Goal: Information Seeking & Learning: Learn about a topic

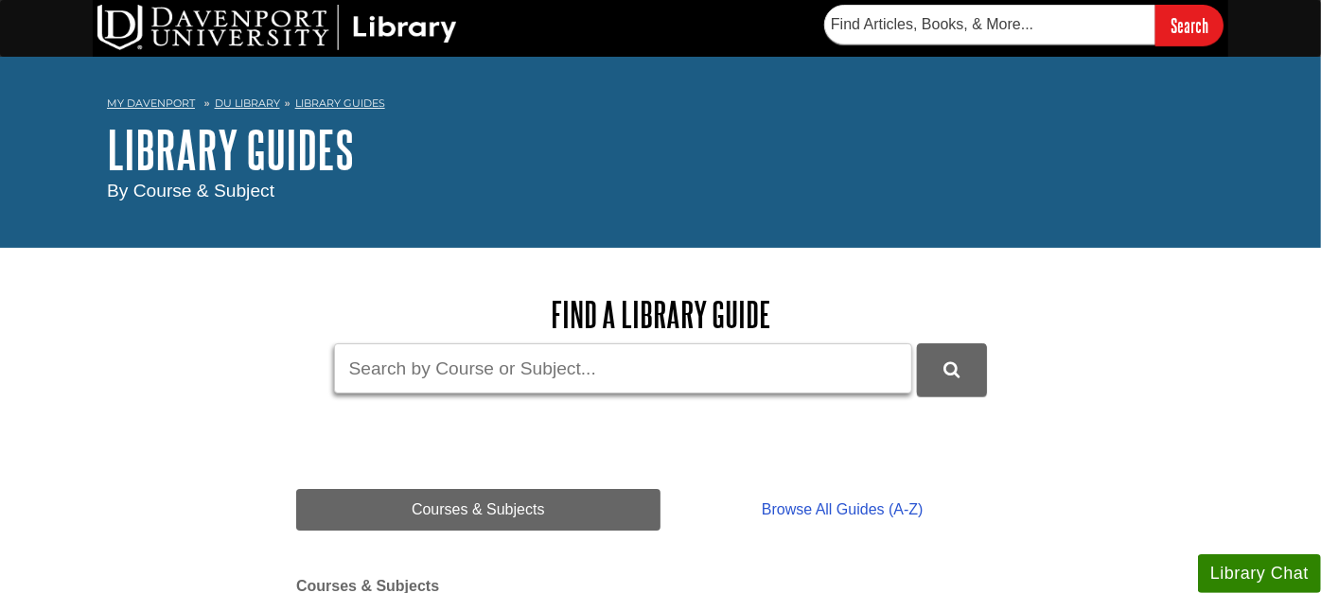
click at [382, 365] on input "Guide Search Terms" at bounding box center [623, 368] width 578 height 50
type input "credo"
click at [917, 343] on button "DU Library Guides Search" at bounding box center [952, 369] width 70 height 52
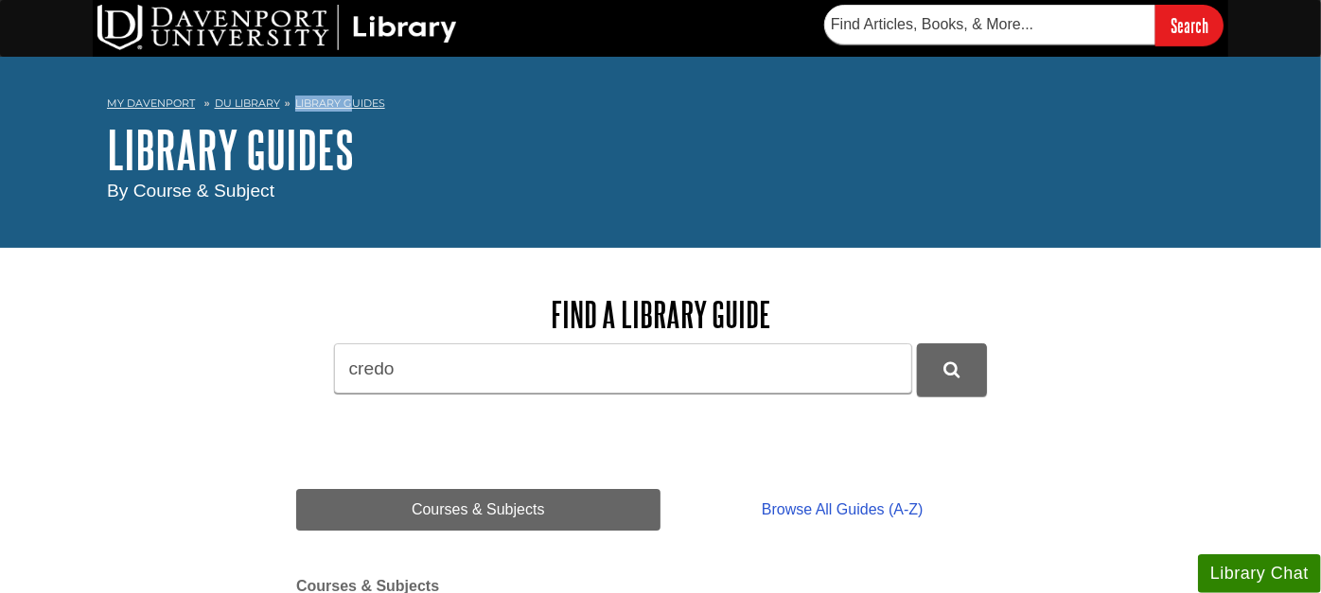
click at [349, 96] on li "Library Guides" at bounding box center [332, 104] width 105 height 16
drag, startPoint x: 349, startPoint y: 95, endPoint x: 335, endPoint y: 102, distance: 16.1
click at [335, 102] on link "Library Guides" at bounding box center [340, 102] width 90 height 13
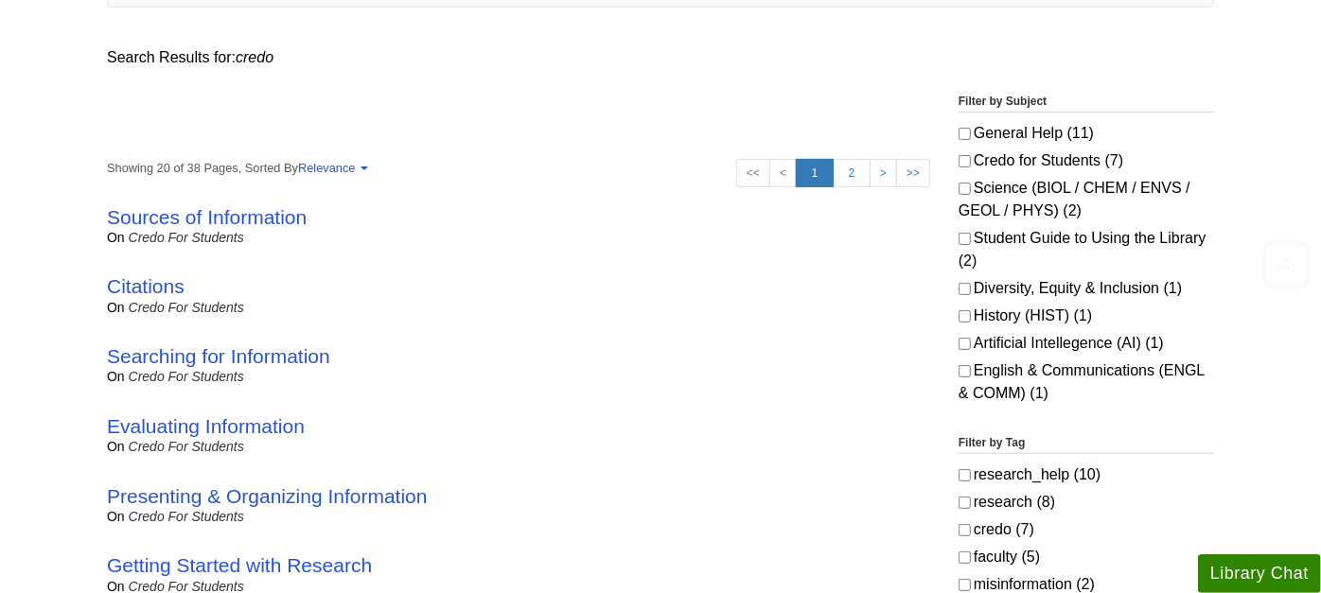
scroll to position [315, 0]
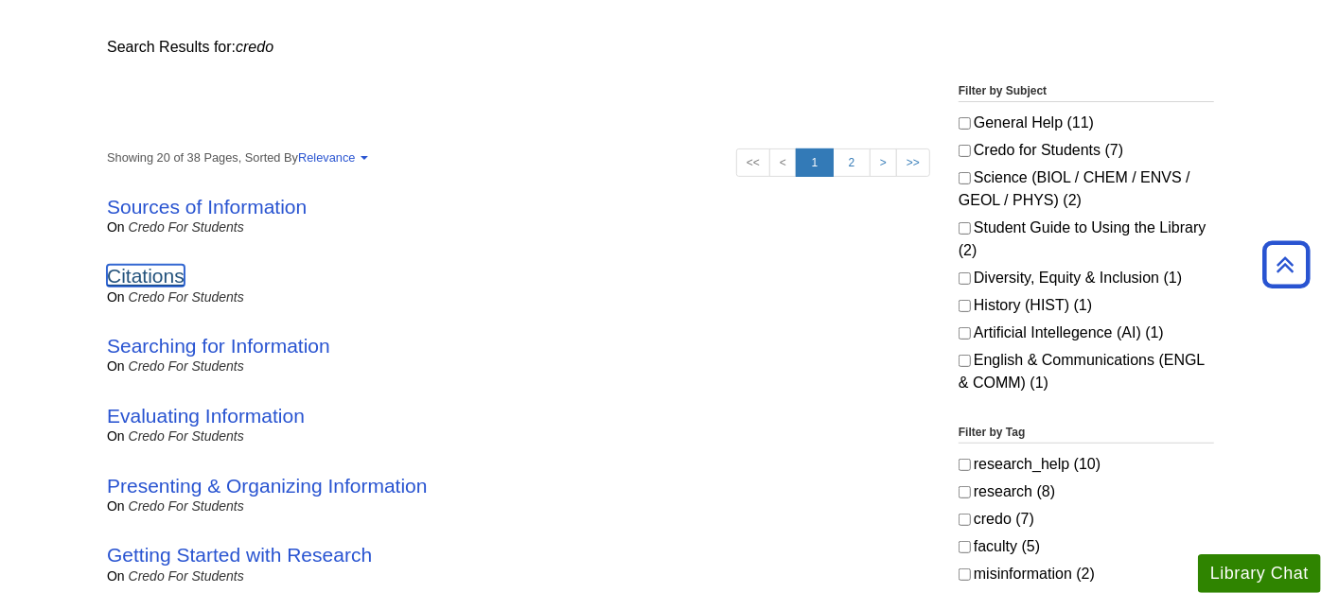
click at [127, 270] on link "Citations" at bounding box center [146, 276] width 78 height 22
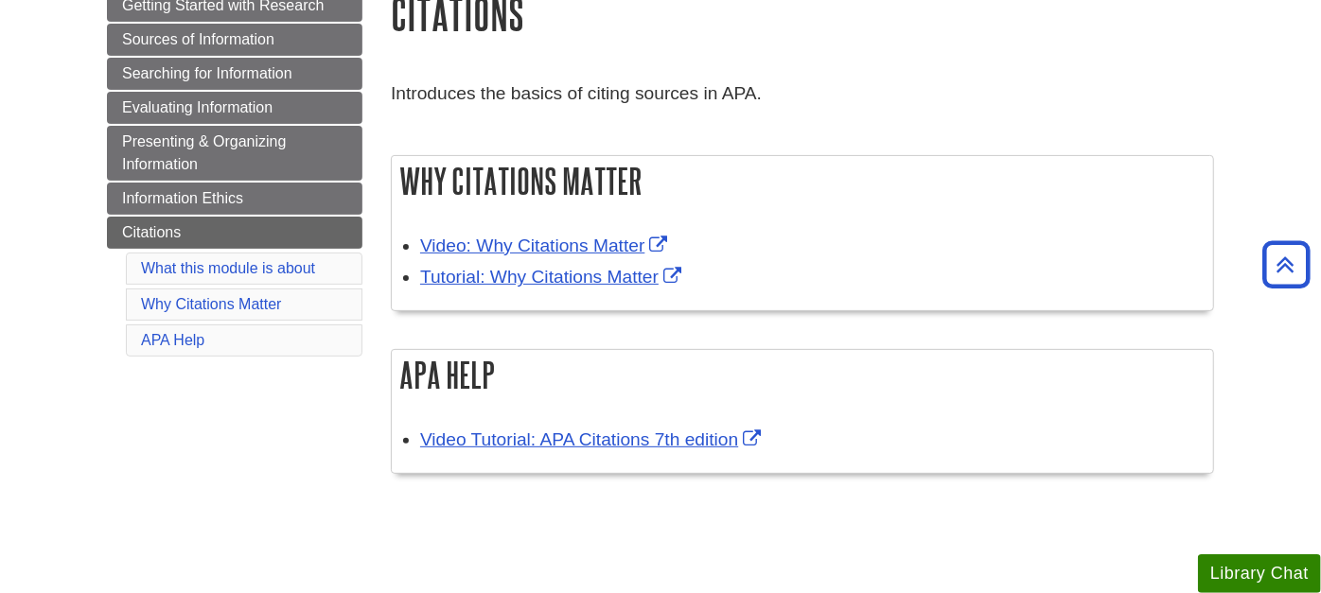
scroll to position [315, 0]
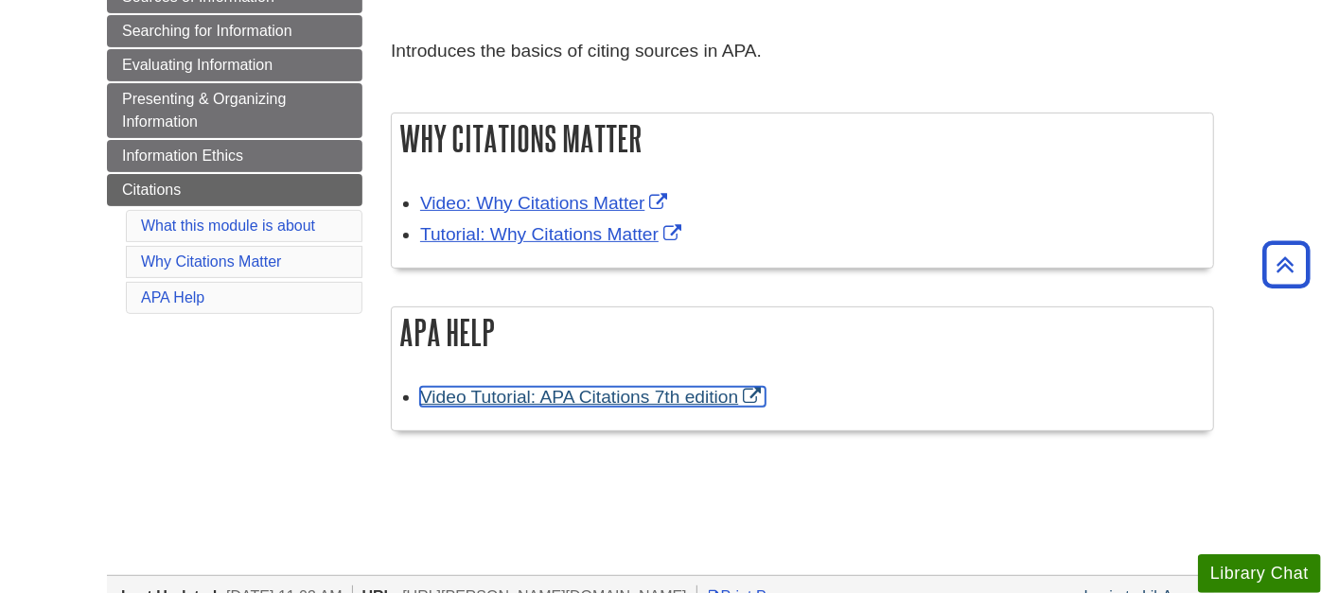
click at [500, 400] on link "Video Tutorial: APA Citations 7th edition" at bounding box center [592, 397] width 345 height 20
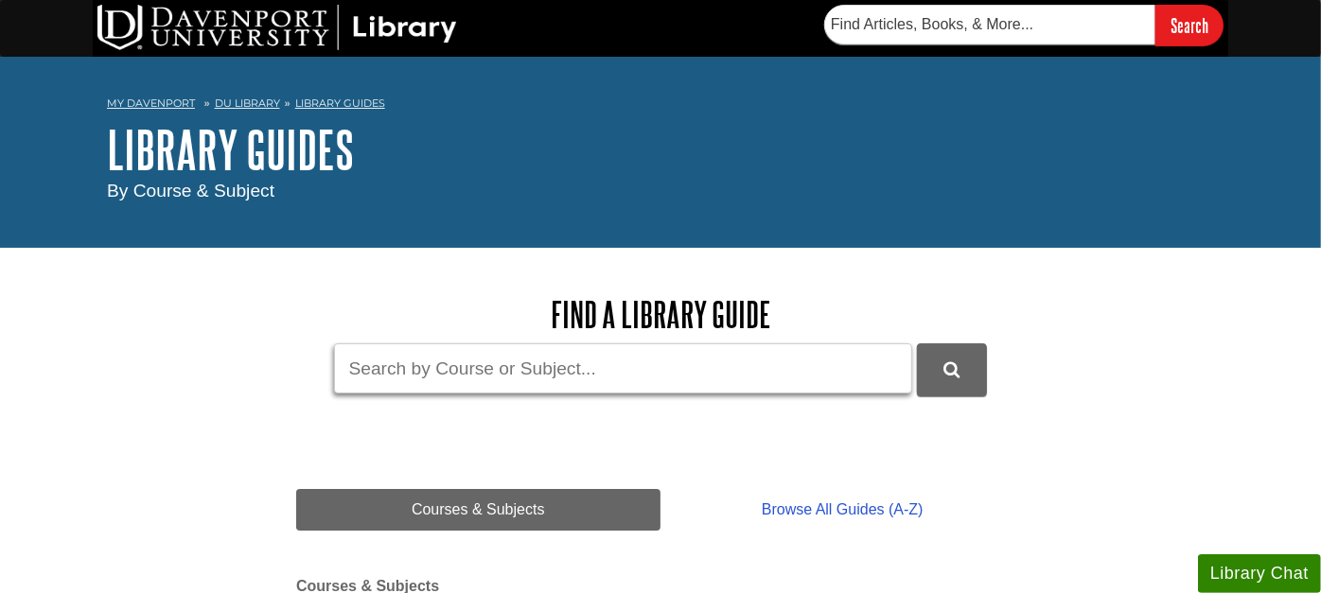
click at [389, 354] on input "Guide Search Terms" at bounding box center [623, 368] width 578 height 50
type input "apa"
click at [917, 343] on button "DU Library Guides Search" at bounding box center [952, 369] width 70 height 52
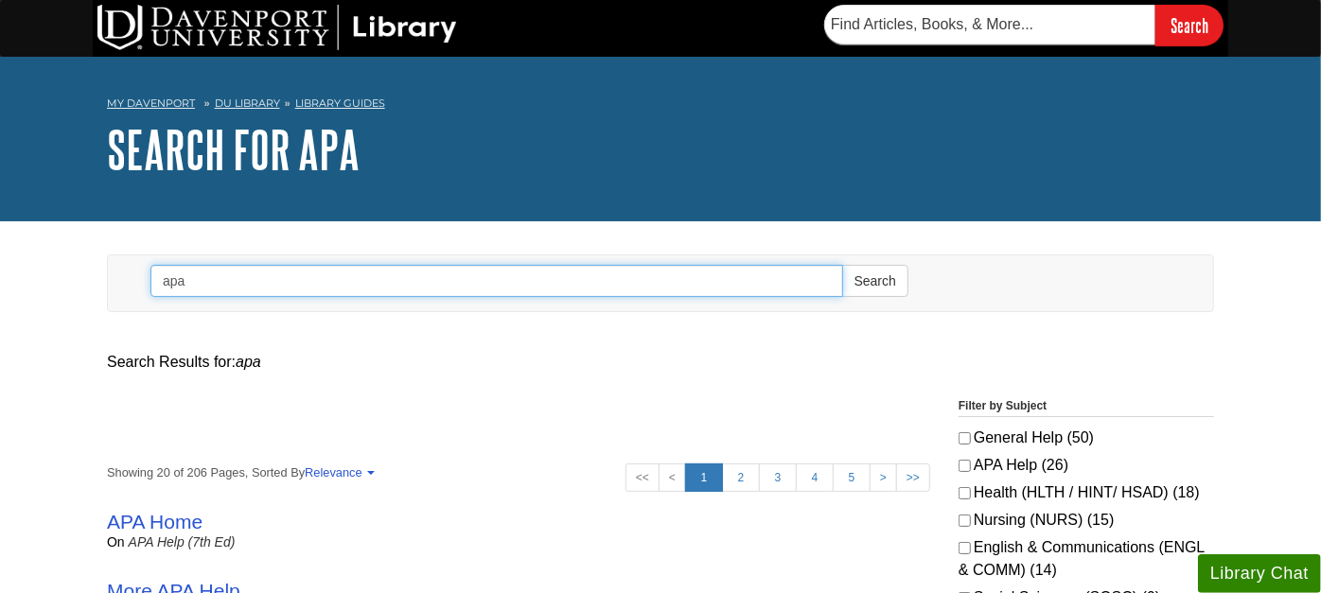
drag, startPoint x: 235, startPoint y: 275, endPoint x: 138, endPoint y: 270, distance: 96.7
click at [139, 270] on form "Search apa Search" at bounding box center [529, 283] width 786 height 56
type input "credo faculty"
click at [842, 265] on button "Search" at bounding box center [875, 281] width 66 height 32
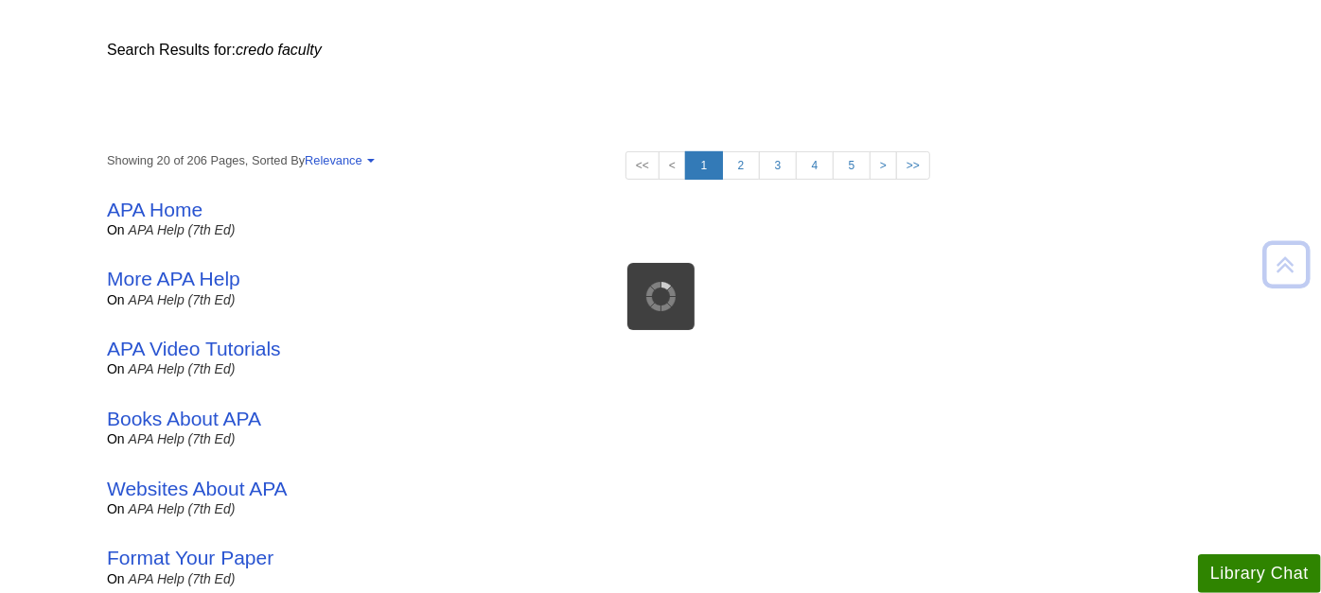
scroll to position [315, 0]
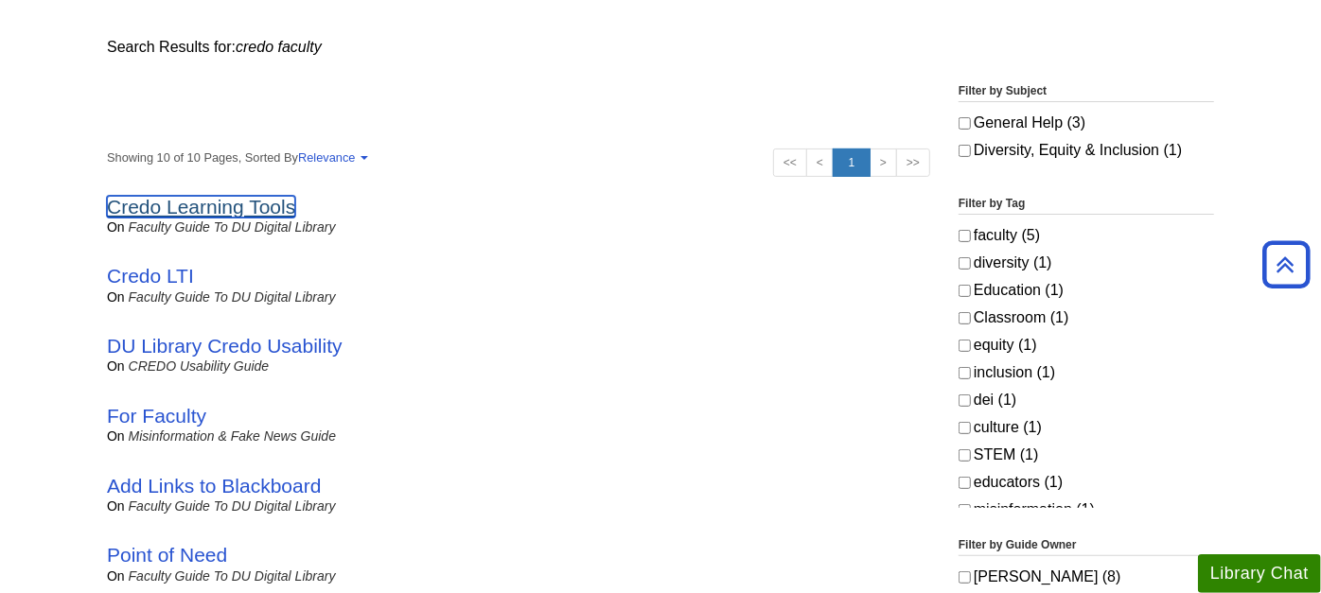
click at [244, 204] on link "Credo Learning Tools" at bounding box center [201, 207] width 188 height 22
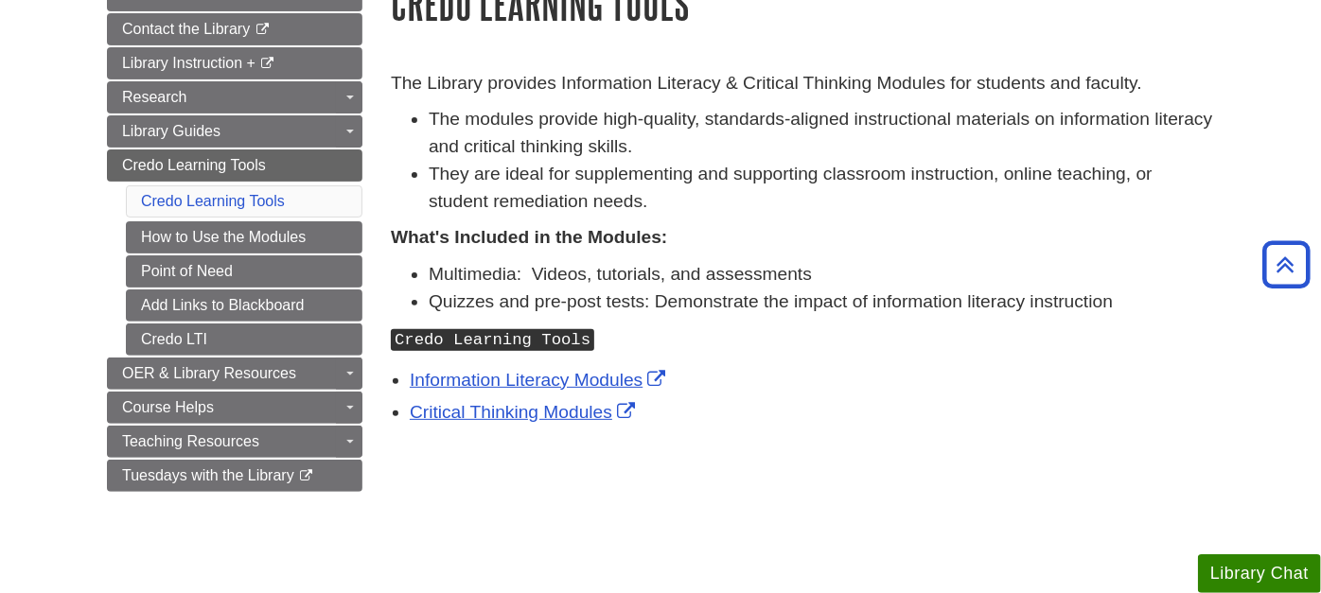
scroll to position [210, 0]
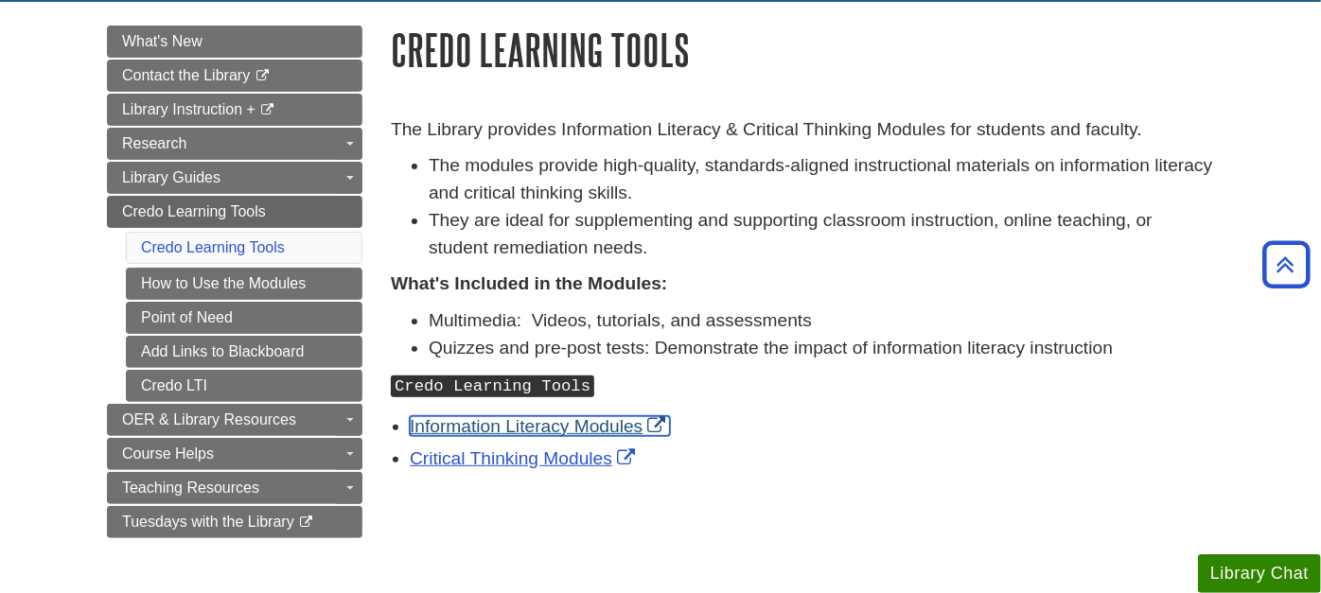
click at [509, 421] on link "Information Literacy Modules" at bounding box center [540, 426] width 260 height 20
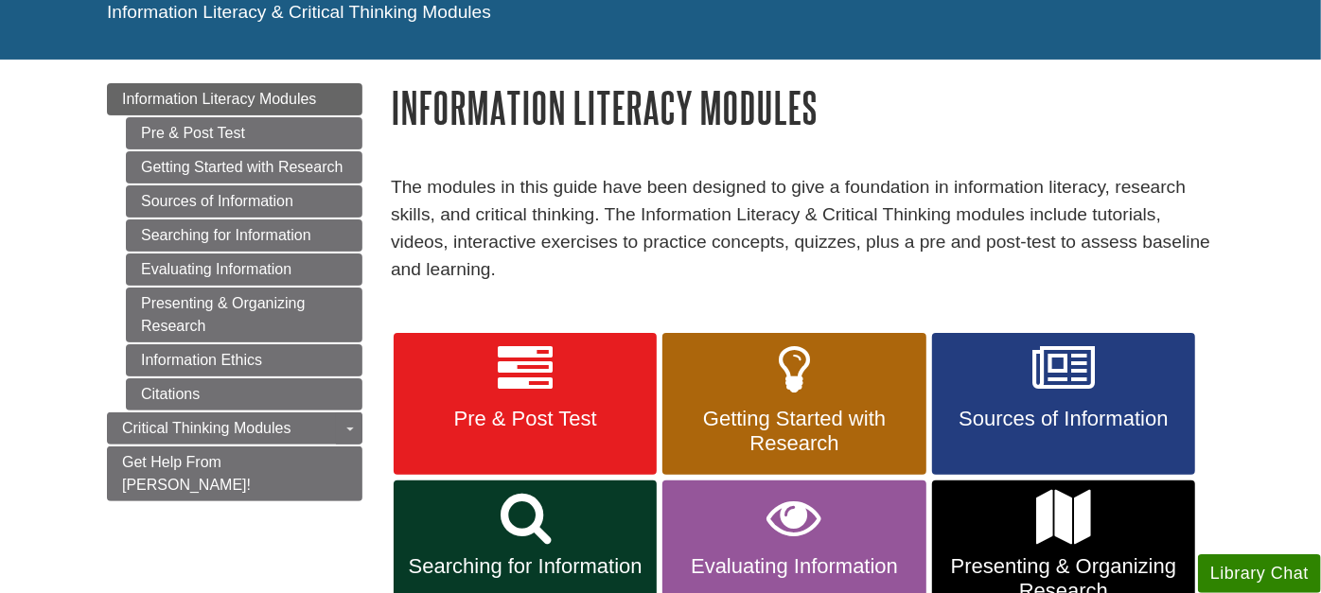
scroll to position [210, 0]
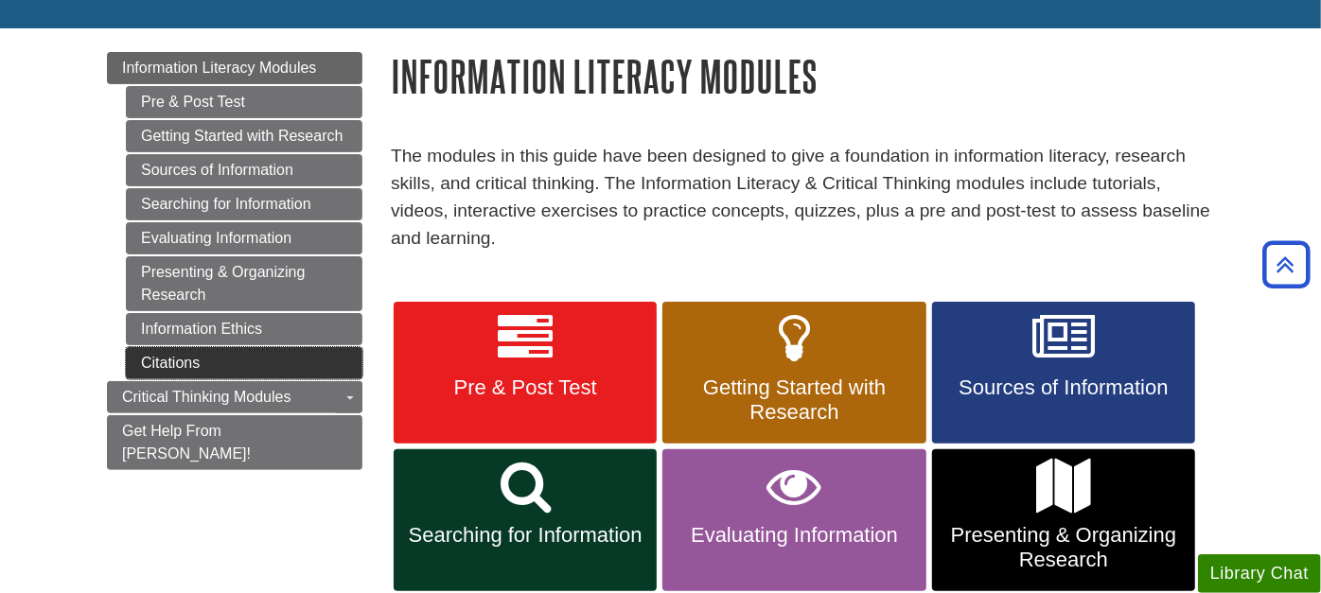
click at [164, 359] on link "Citations" at bounding box center [244, 363] width 236 height 32
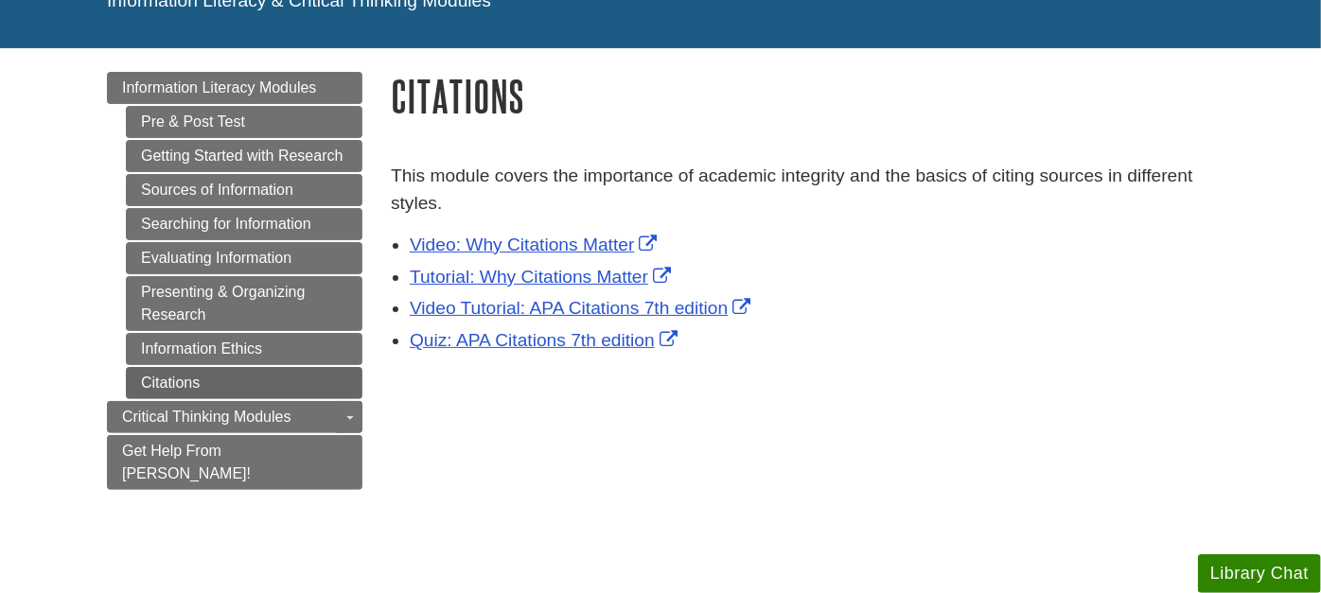
scroll to position [210, 0]
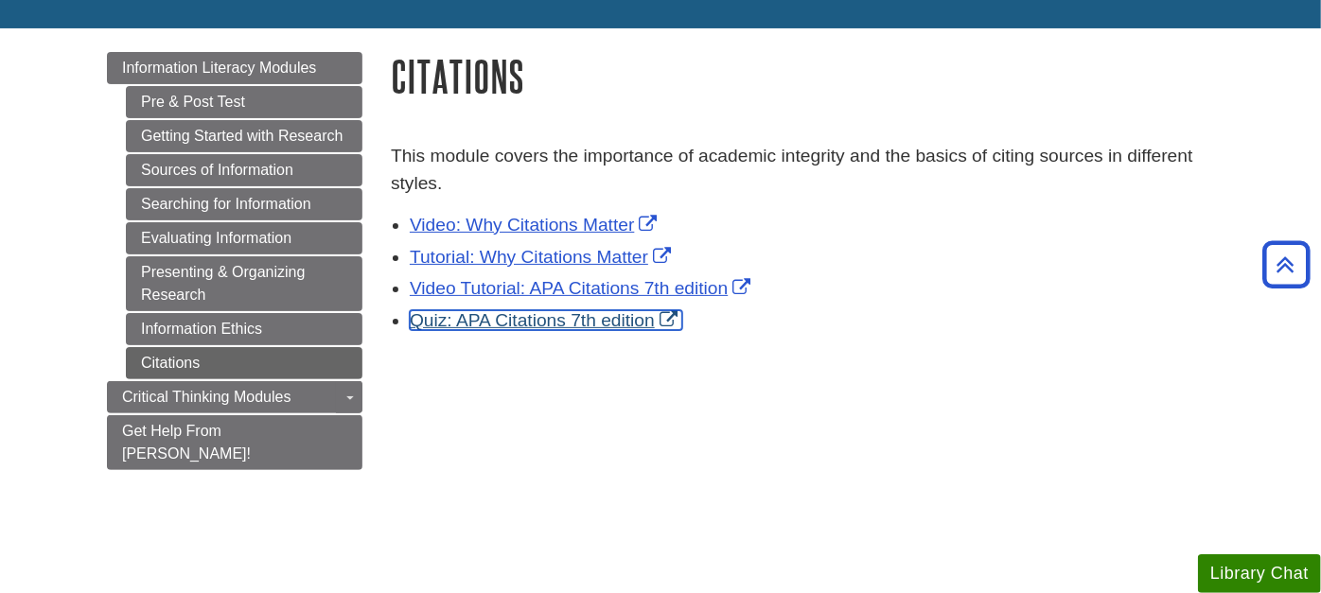
click at [489, 316] on link "Quiz: APA Citations 7th edition" at bounding box center [546, 320] width 272 height 20
drag, startPoint x: 405, startPoint y: 323, endPoint x: 655, endPoint y: 323, distance: 249.7
click at [655, 323] on ul "Video: Why Citations Matter Tutorial: Why Citations Matter Video Tutorial: APA …" at bounding box center [802, 271] width 823 height 128
copy link "Quiz: APA Citations 7th edition"
click at [526, 319] on link "Quiz: APA Citations 7th edition" at bounding box center [546, 320] width 272 height 20
